Goal: Download file/media

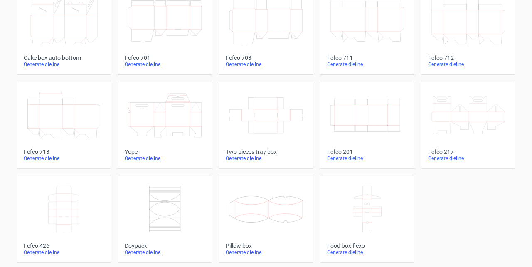
scroll to position [251, 0]
click at [78, 204] on icon at bounding box center [64, 208] width 74 height 47
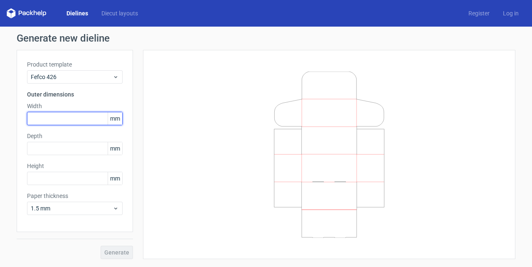
click at [63, 121] on input "text" at bounding box center [75, 118] width 96 height 13
type input "390"
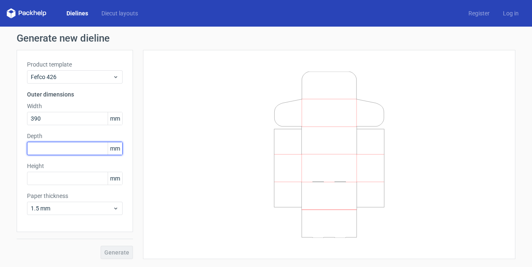
click at [60, 148] on input "text" at bounding box center [75, 148] width 96 height 13
type input "380"
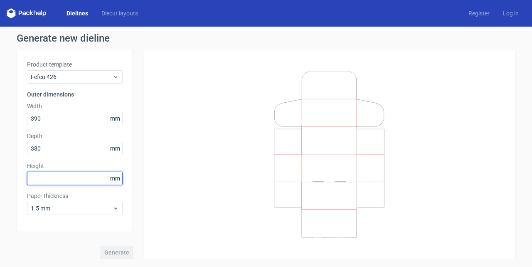
click at [44, 174] on input "text" at bounding box center [75, 178] width 96 height 13
type input "45"
click at [101, 246] on button "Generate" at bounding box center [117, 252] width 32 height 13
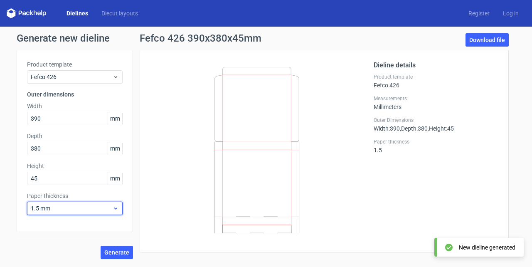
click at [111, 207] on span "1.5 mm" at bounding box center [72, 208] width 82 height 8
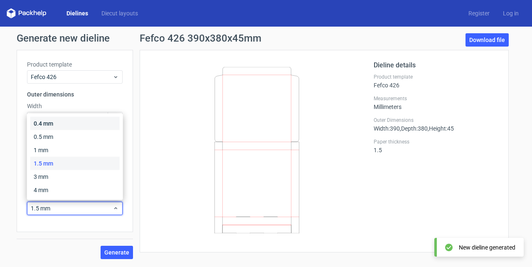
click at [73, 118] on div "0.4 mm" at bounding box center [74, 123] width 89 height 13
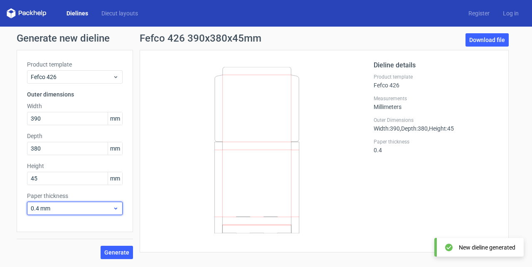
click at [118, 206] on icon at bounding box center [116, 208] width 6 height 7
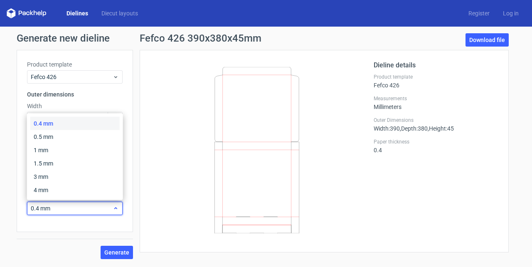
click at [118, 206] on icon at bounding box center [116, 208] width 6 height 7
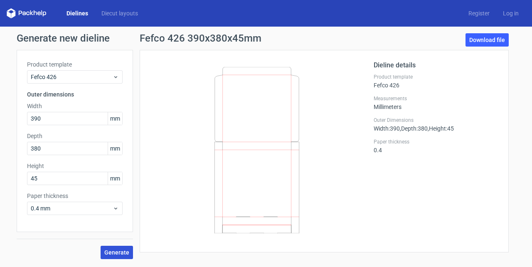
click at [116, 254] on span "Generate" at bounding box center [116, 252] width 25 height 6
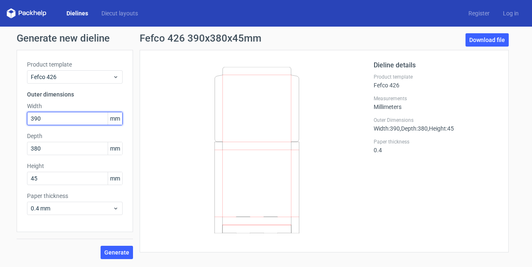
click at [46, 119] on input "390" at bounding box center [75, 118] width 96 height 13
type input "387"
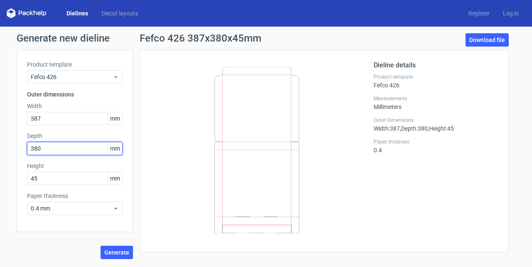
click at [53, 147] on input "380" at bounding box center [75, 148] width 96 height 13
type input "345"
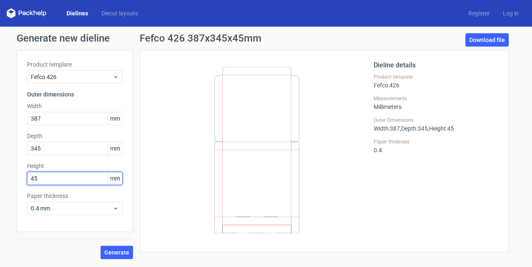
drag, startPoint x: 52, startPoint y: 177, endPoint x: 19, endPoint y: 177, distance: 32.4
click at [19, 177] on div "Product template Fefco 426 Outer dimensions Width 387 mm Depth 345 mm Height 45…" at bounding box center [75, 141] width 116 height 182
type input "40"
click at [116, 255] on span "Generate" at bounding box center [116, 252] width 25 height 6
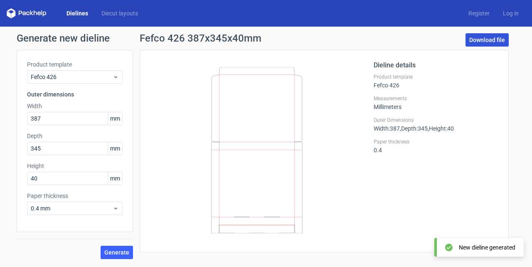
click at [493, 39] on link "Download file" at bounding box center [486, 39] width 43 height 13
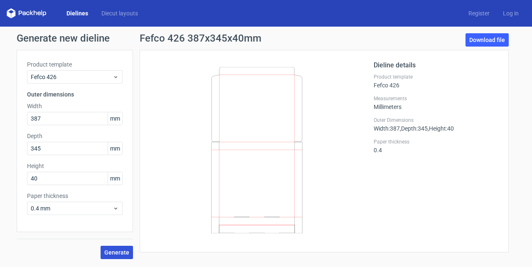
click at [122, 250] on span "Generate" at bounding box center [116, 252] width 25 height 6
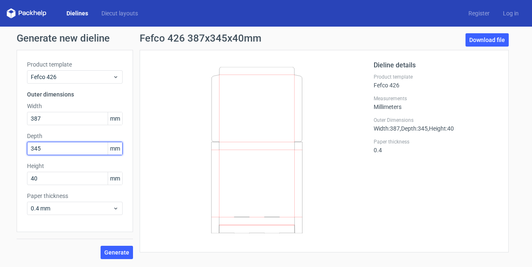
click at [30, 148] on input "345" at bounding box center [75, 148] width 96 height 13
type input "145"
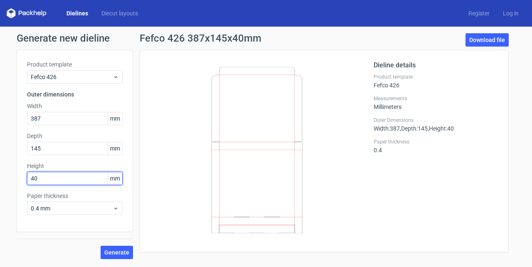
click at [52, 179] on input "40" at bounding box center [75, 178] width 96 height 13
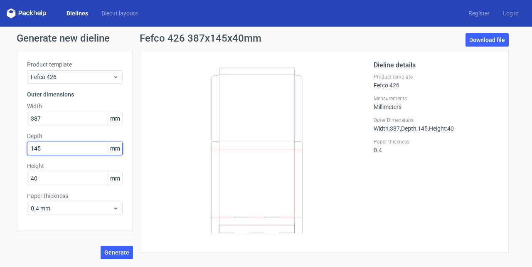
click at [49, 150] on input "145" at bounding box center [75, 148] width 96 height 13
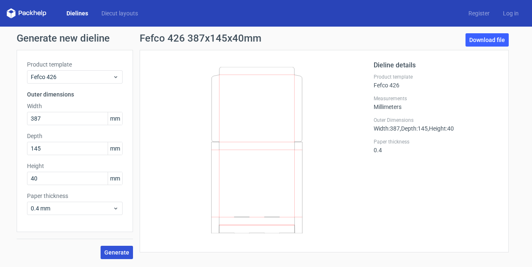
click at [122, 254] on span "Generate" at bounding box center [116, 252] width 25 height 6
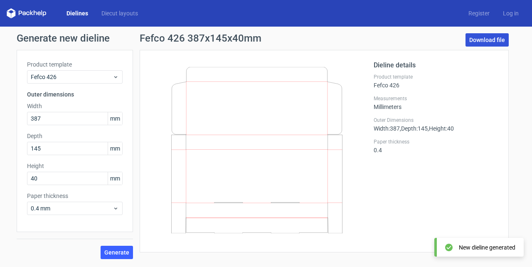
click at [488, 41] on link "Download file" at bounding box center [486, 39] width 43 height 13
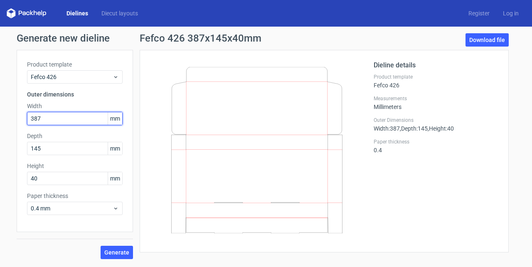
click at [49, 118] on input "387" at bounding box center [75, 118] width 96 height 13
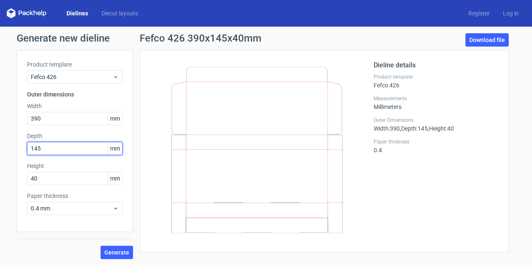
click at [47, 148] on input "145" at bounding box center [75, 148] width 96 height 13
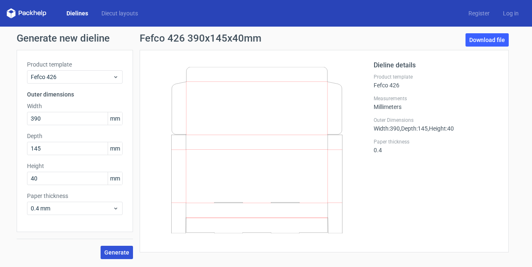
click at [122, 252] on span "Generate" at bounding box center [116, 252] width 25 height 6
click at [484, 43] on link "Download file" at bounding box center [486, 39] width 43 height 13
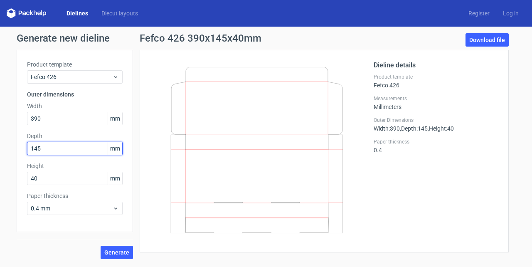
click at [60, 149] on input "145" at bounding box center [75, 148] width 96 height 13
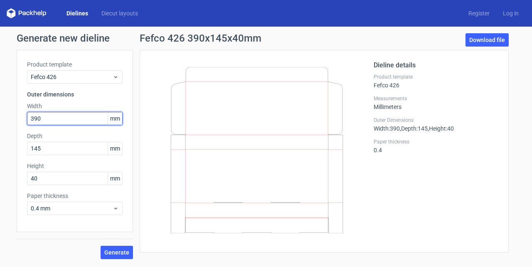
drag, startPoint x: 51, startPoint y: 117, endPoint x: 0, endPoint y: 121, distance: 50.8
click at [0, 121] on div "Generate new dieline Product template Fefco 426 Outer dimensions Width 390 mm D…" at bounding box center [266, 146] width 532 height 239
type input "160"
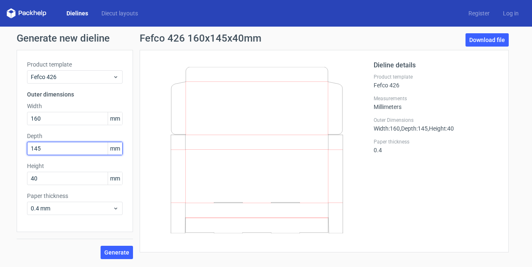
click at [61, 149] on input "145" at bounding box center [75, 148] width 96 height 13
type input "130"
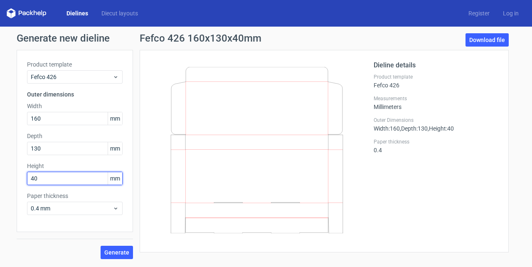
click at [56, 179] on input "40" at bounding box center [75, 178] width 96 height 13
drag, startPoint x: 20, startPoint y: 176, endPoint x: 15, endPoint y: 176, distance: 5.0
click at [15, 176] on div "Generate new dieline Product template Fefco 426 Outer dimensions Width 160 mm D…" at bounding box center [266, 146] width 532 height 239
type input "38"
click at [122, 250] on span "Generate" at bounding box center [116, 252] width 25 height 6
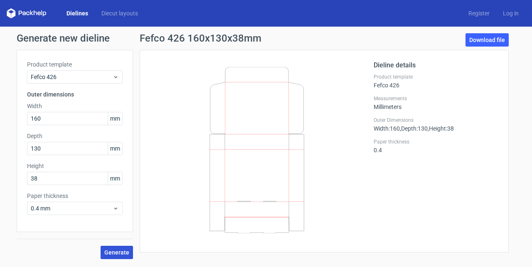
click at [113, 254] on span "Generate" at bounding box center [116, 252] width 25 height 6
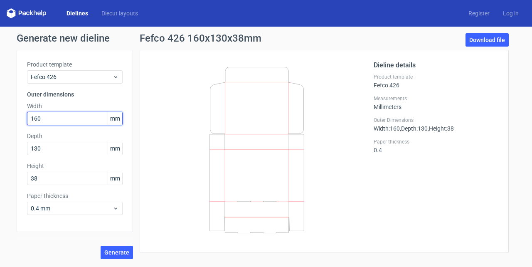
click at [46, 119] on input "160" at bounding box center [75, 118] width 96 height 13
click at [32, 117] on input "160" at bounding box center [75, 118] width 96 height 13
click at [7, 118] on div "Generate new dieline Product template Fefco 426 Outer dimensions Width 160 mm D…" at bounding box center [266, 146] width 532 height 239
drag, startPoint x: 44, startPoint y: 119, endPoint x: 37, endPoint y: 118, distance: 7.1
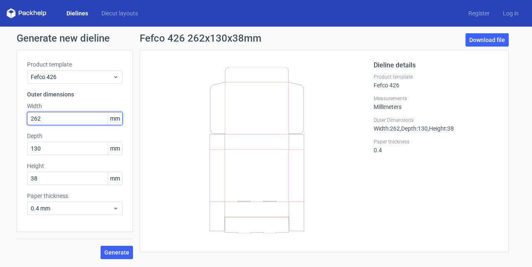
click at [37, 118] on input "262" at bounding box center [75, 118] width 96 height 13
type input "260"
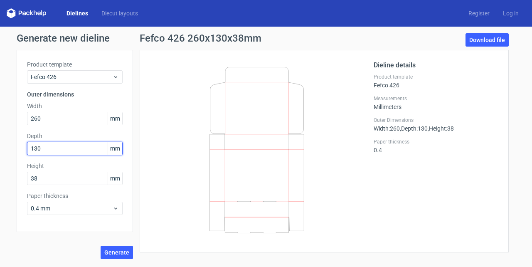
click at [38, 148] on input "130" at bounding box center [75, 148] width 96 height 13
type input "132"
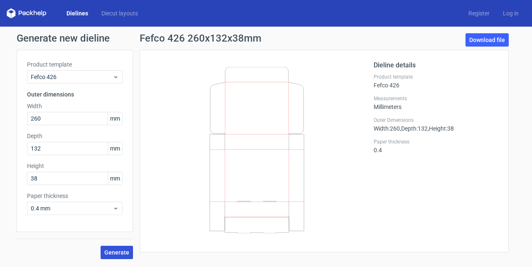
click at [126, 253] on span "Generate" at bounding box center [116, 252] width 25 height 6
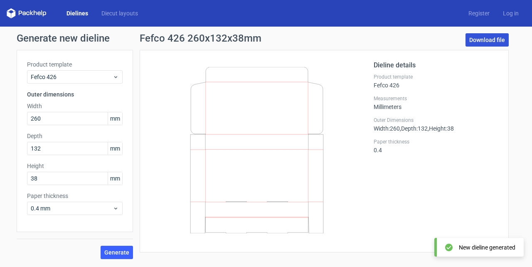
click at [485, 40] on link "Download file" at bounding box center [486, 39] width 43 height 13
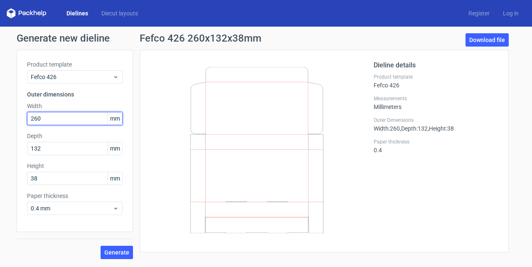
click at [5, 124] on div "Generate new dieline Product template Fefco 426 Outer dimensions Width 260 mm D…" at bounding box center [266, 146] width 532 height 239
type input "390"
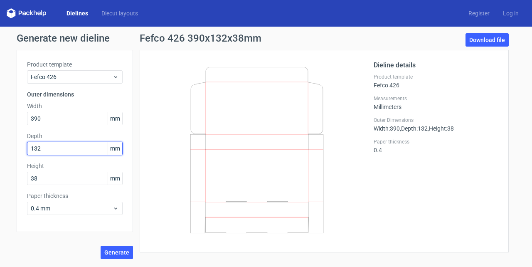
drag, startPoint x: 45, startPoint y: 148, endPoint x: 7, endPoint y: 143, distance: 38.5
click at [8, 146] on div "Generate new dieline Product template Fefco 426 Outer dimensions Width 390 mm D…" at bounding box center [266, 146] width 532 height 239
type input "380"
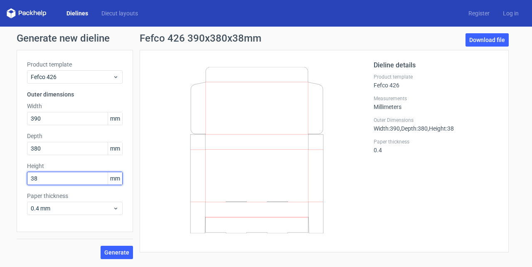
drag, startPoint x: 42, startPoint y: 180, endPoint x: 5, endPoint y: 135, distance: 58.2
click at [2, 180] on div "Generate new dieline Product template Fefco 426 Outer dimensions Width 390 mm D…" at bounding box center [266, 146] width 532 height 239
type input "45"
click at [121, 254] on span "Generate" at bounding box center [116, 252] width 25 height 6
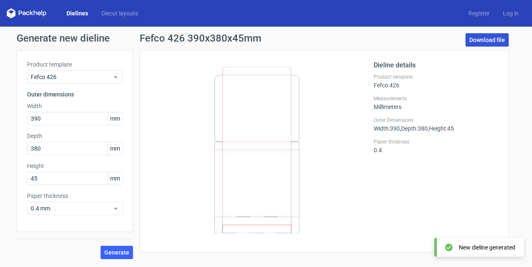
click at [486, 41] on link "Download file" at bounding box center [486, 39] width 43 height 13
